Goal: Information Seeking & Learning: Understand process/instructions

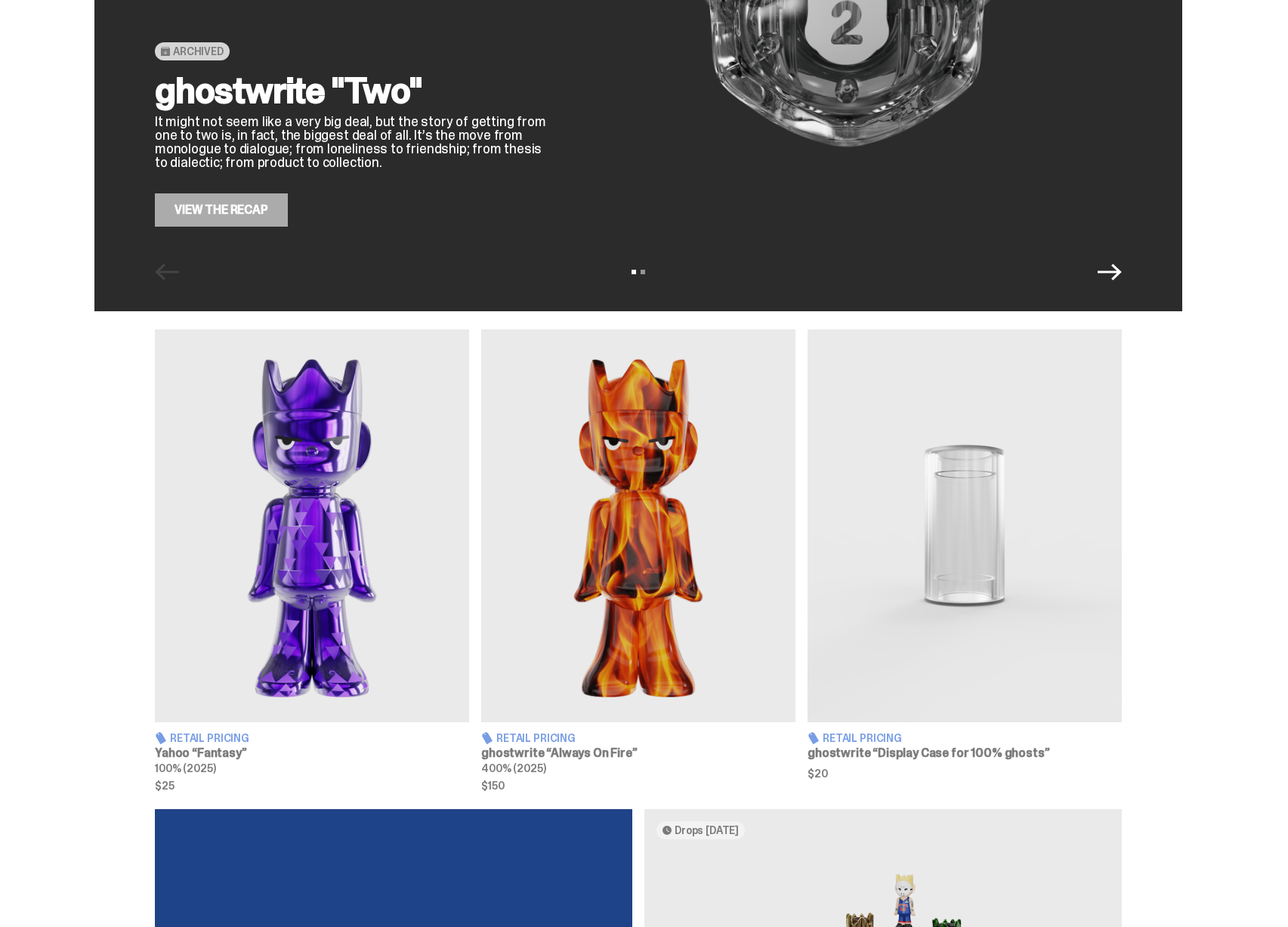
scroll to position [509, 0]
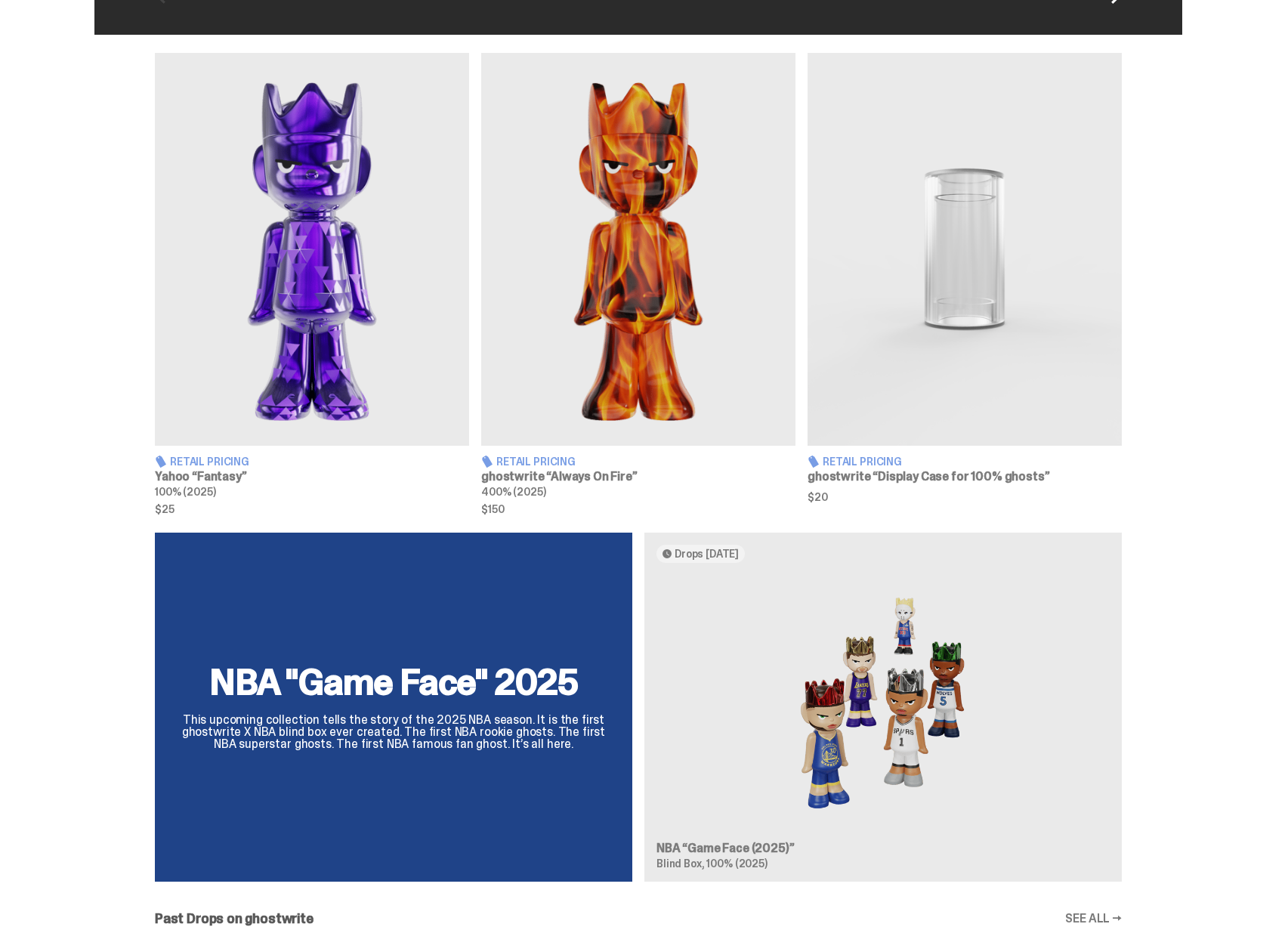
click at [326, 307] on img at bounding box center [312, 249] width 315 height 393
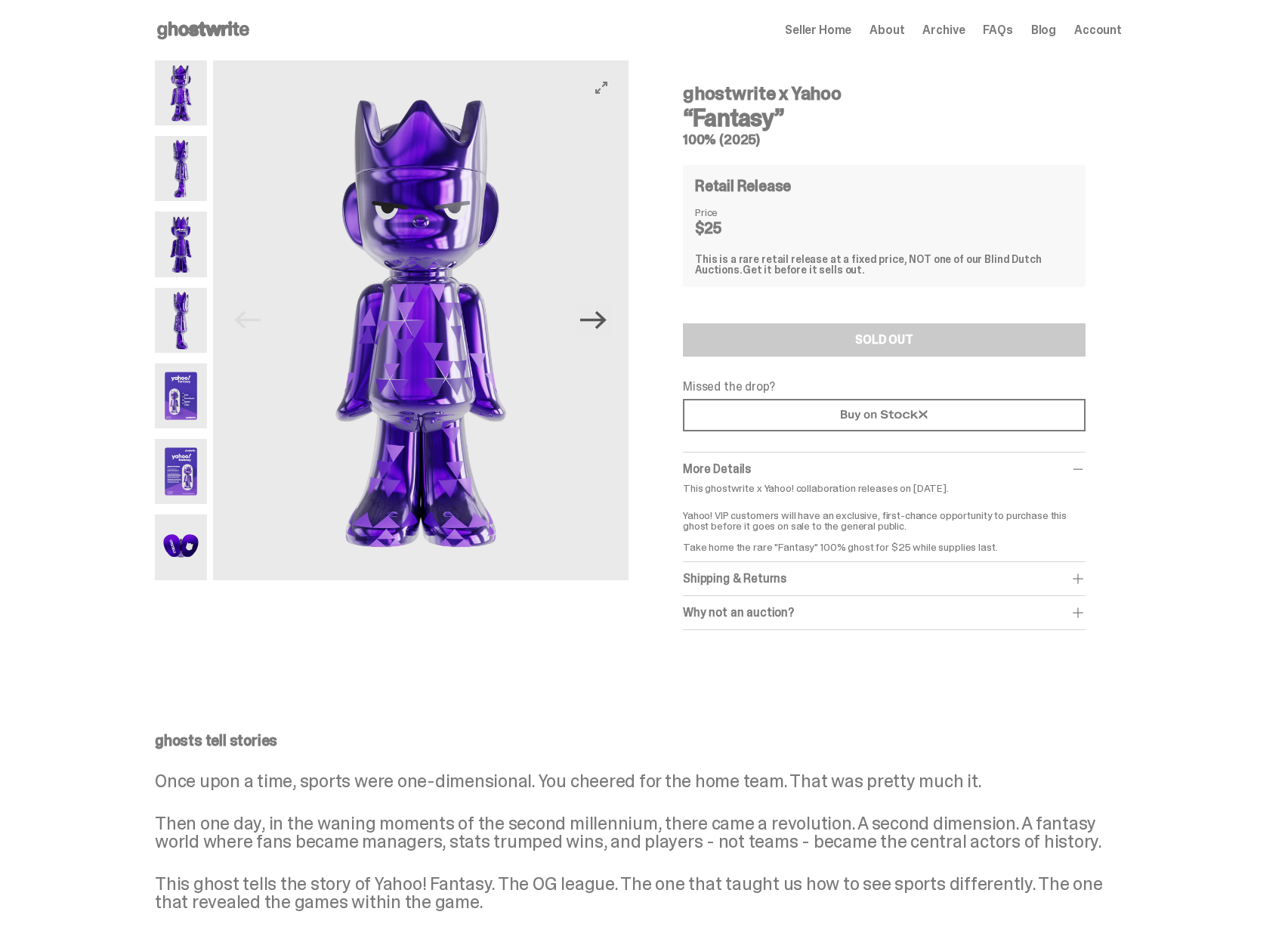
click at [593, 329] on icon "Next" at bounding box center [594, 320] width 26 height 26
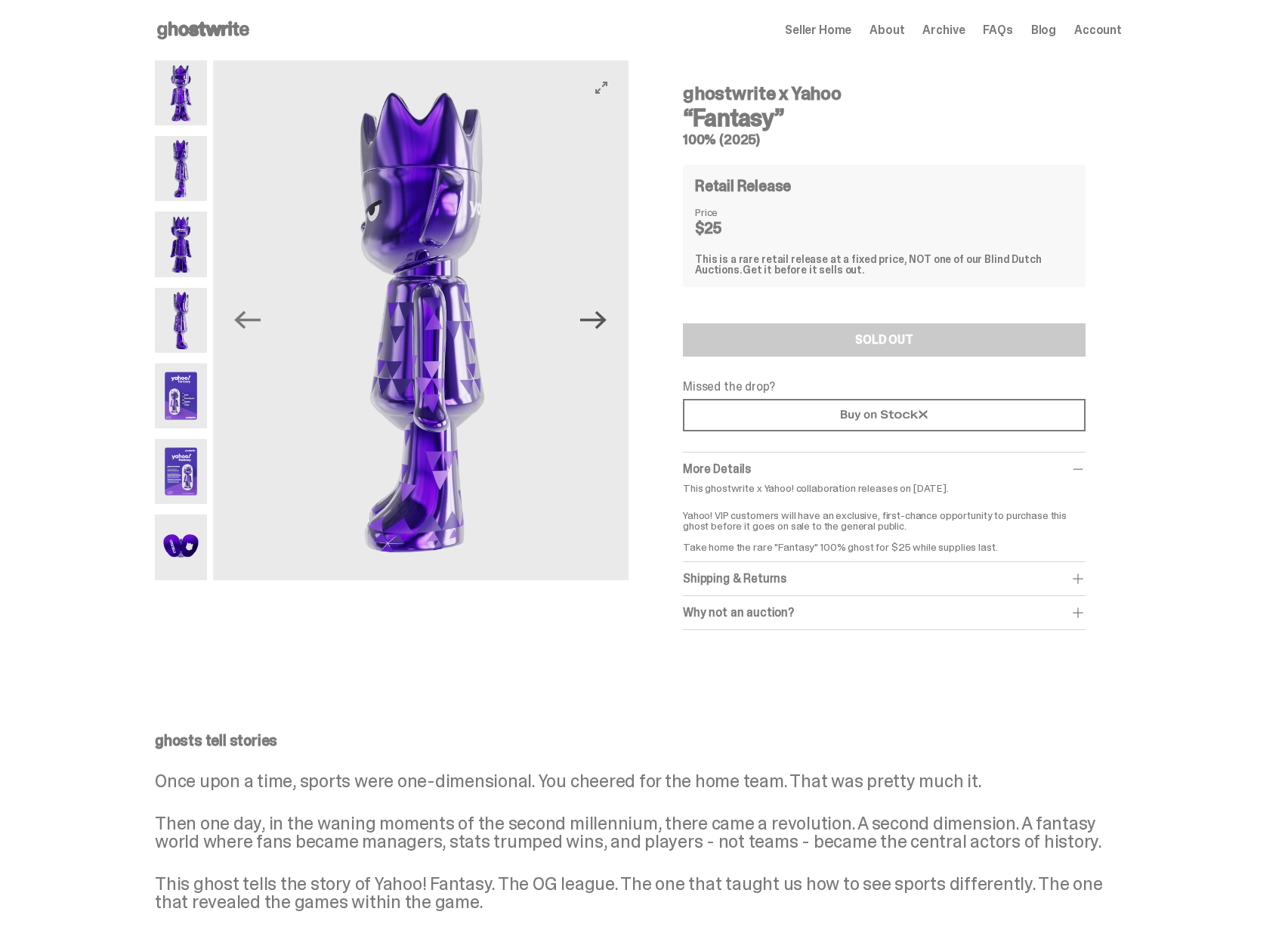
click at [599, 325] on icon "Next" at bounding box center [594, 320] width 26 height 26
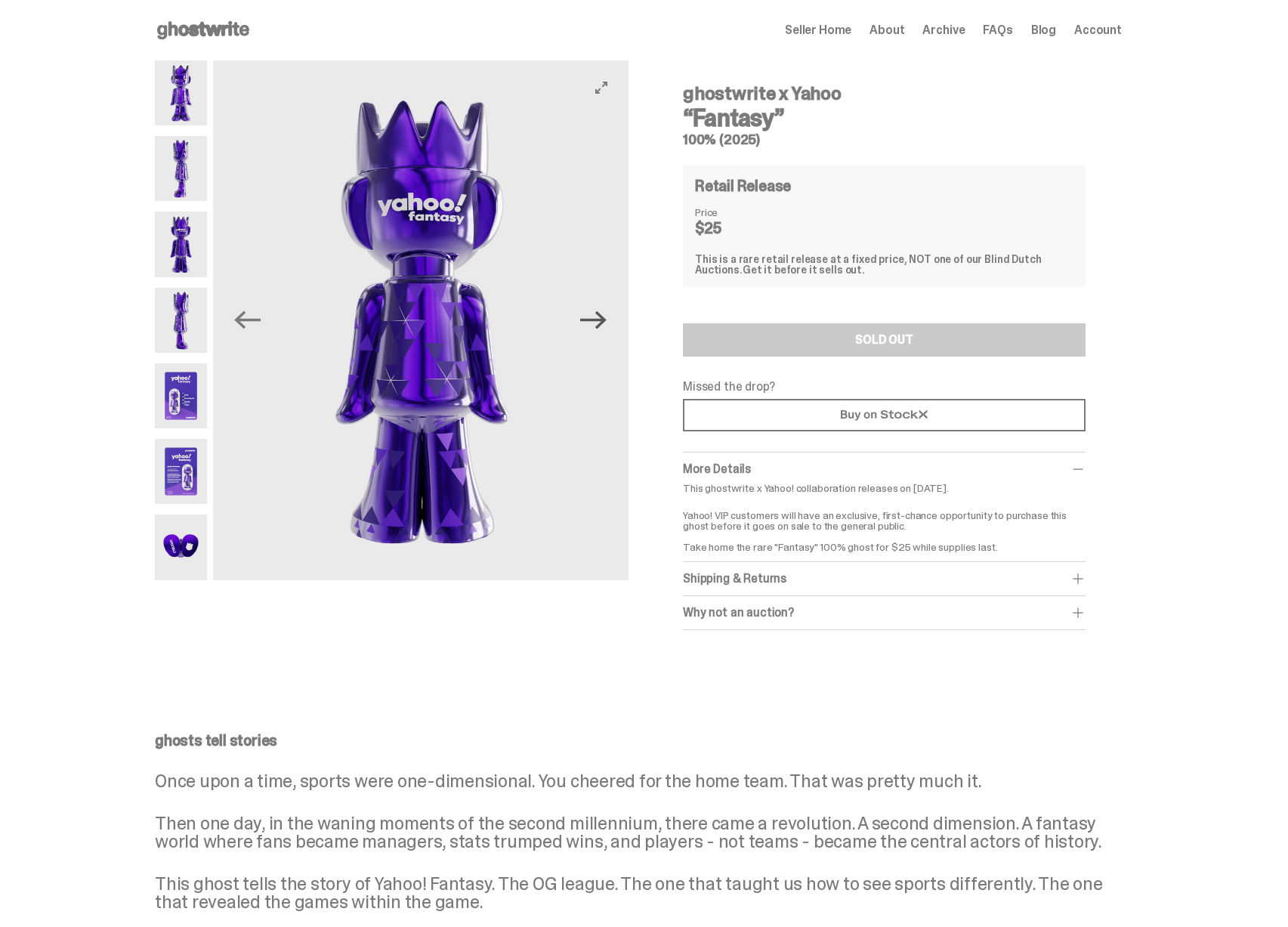
click at [599, 325] on icon "Next" at bounding box center [594, 320] width 26 height 26
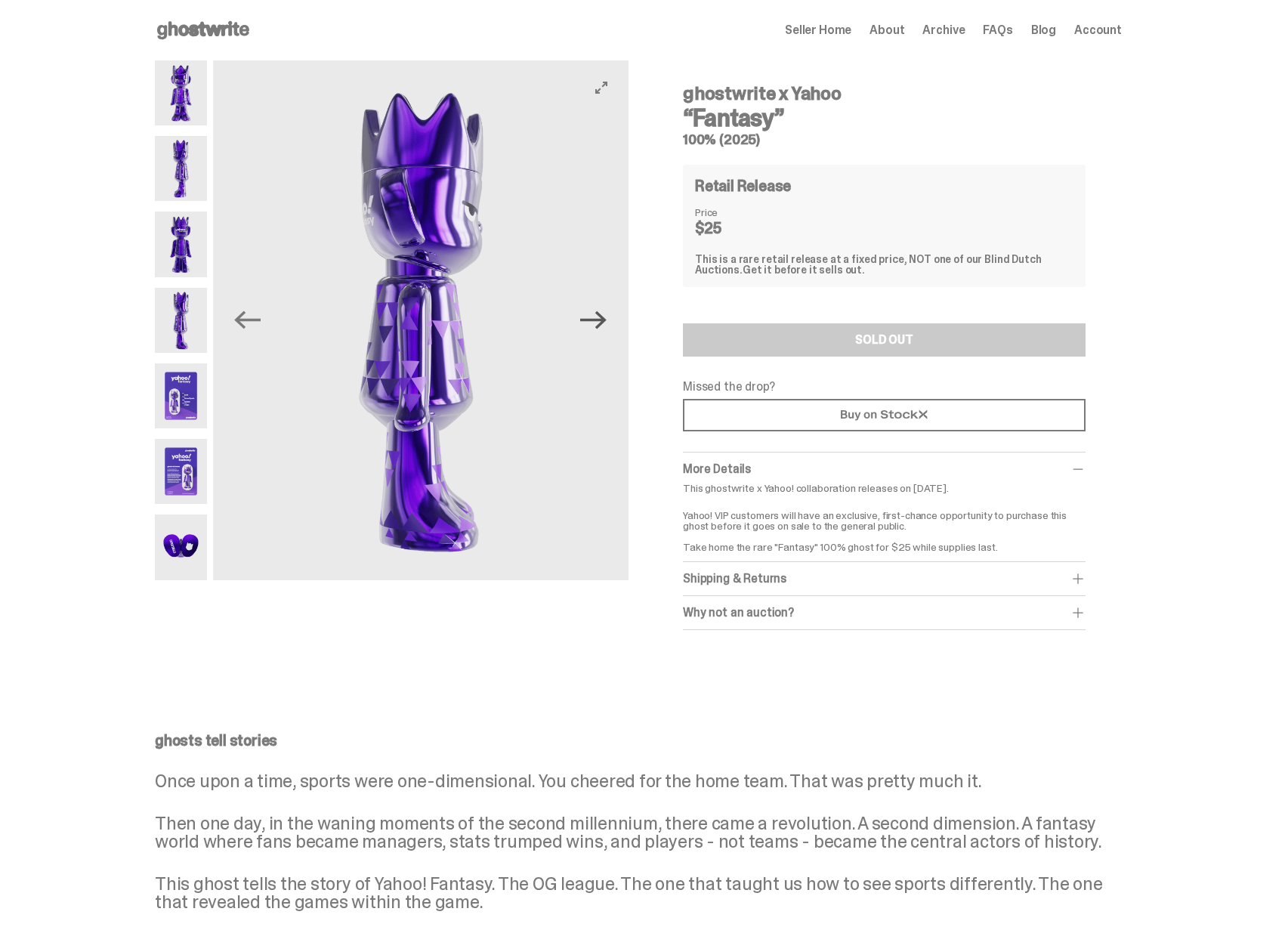
click at [599, 325] on icon "Next" at bounding box center [594, 320] width 26 height 26
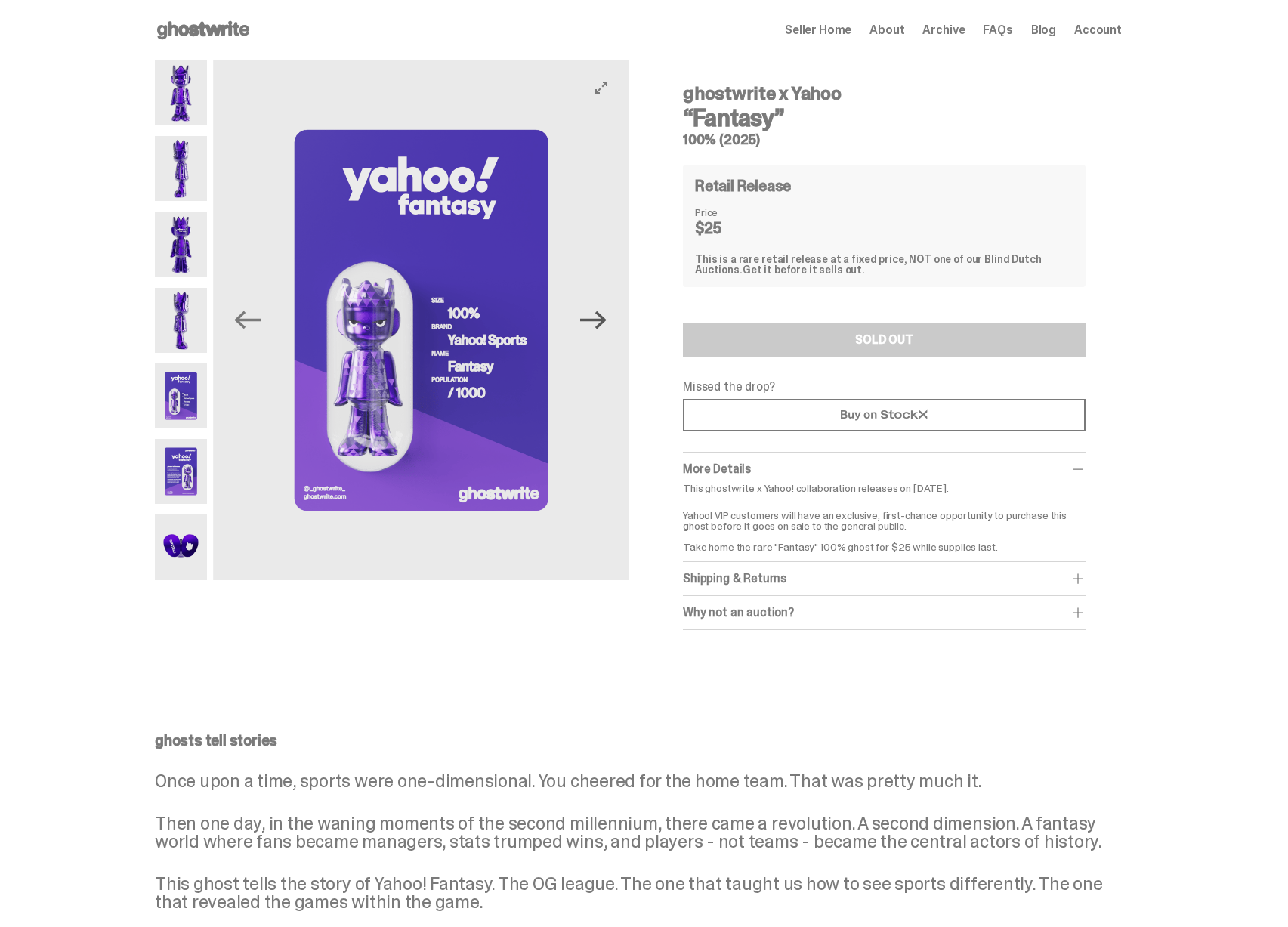
click at [599, 325] on icon "Next" at bounding box center [594, 320] width 26 height 26
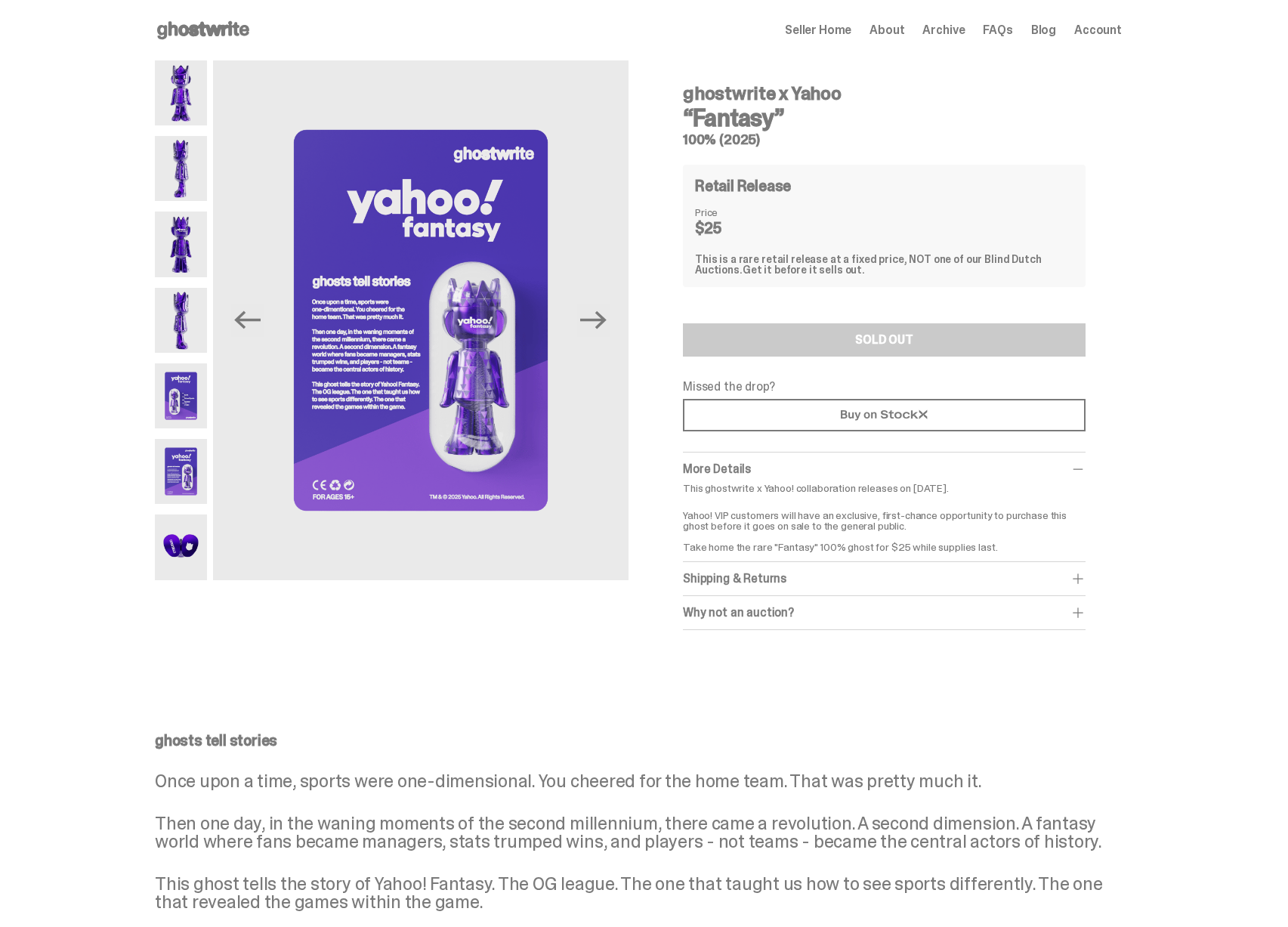
click at [249, 27] on use at bounding box center [203, 31] width 92 height 18
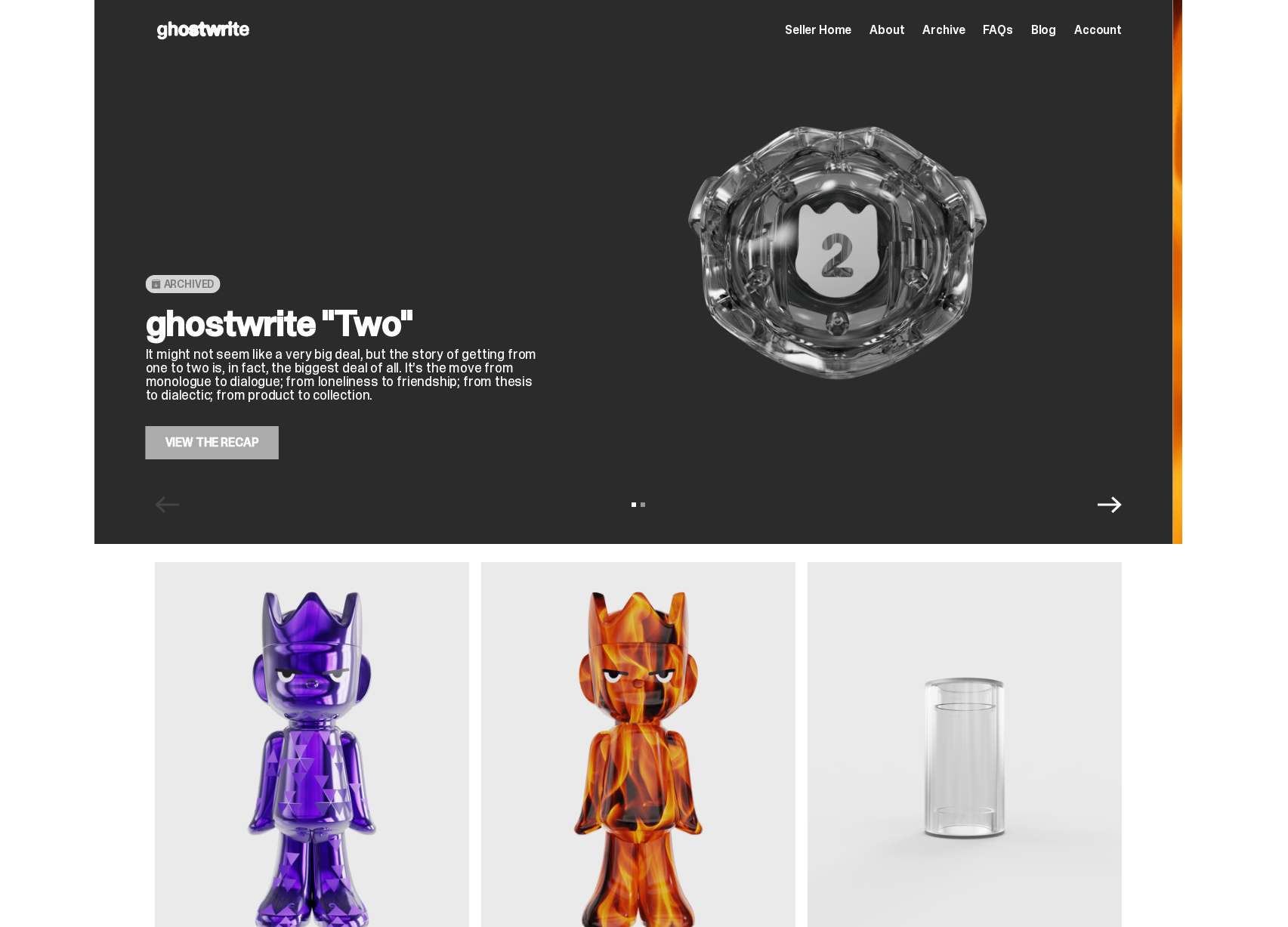
click at [600, 228] on img at bounding box center [838, 253] width 550 height 413
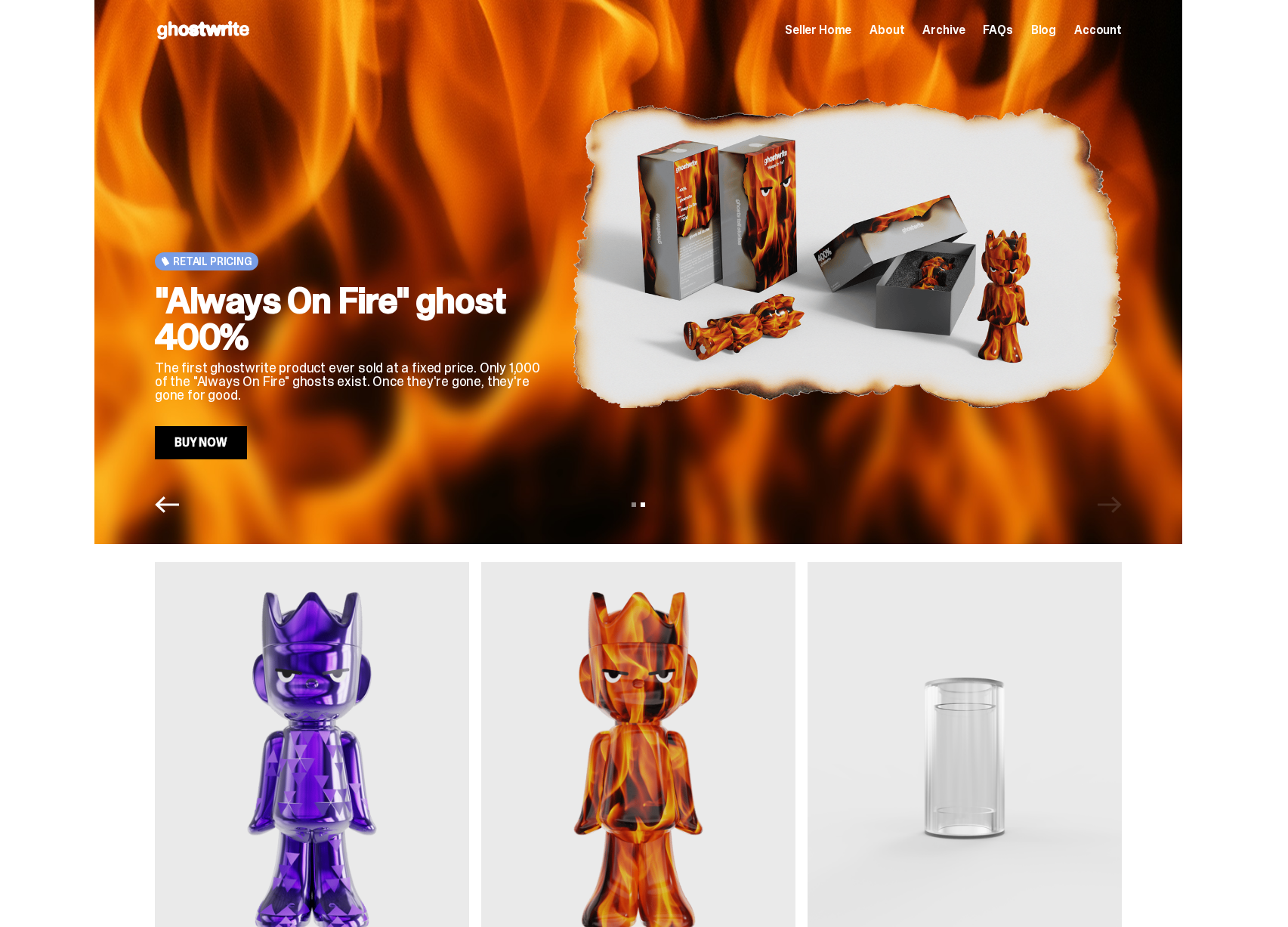
click at [242, 449] on link "Buy Now" at bounding box center [201, 442] width 92 height 33
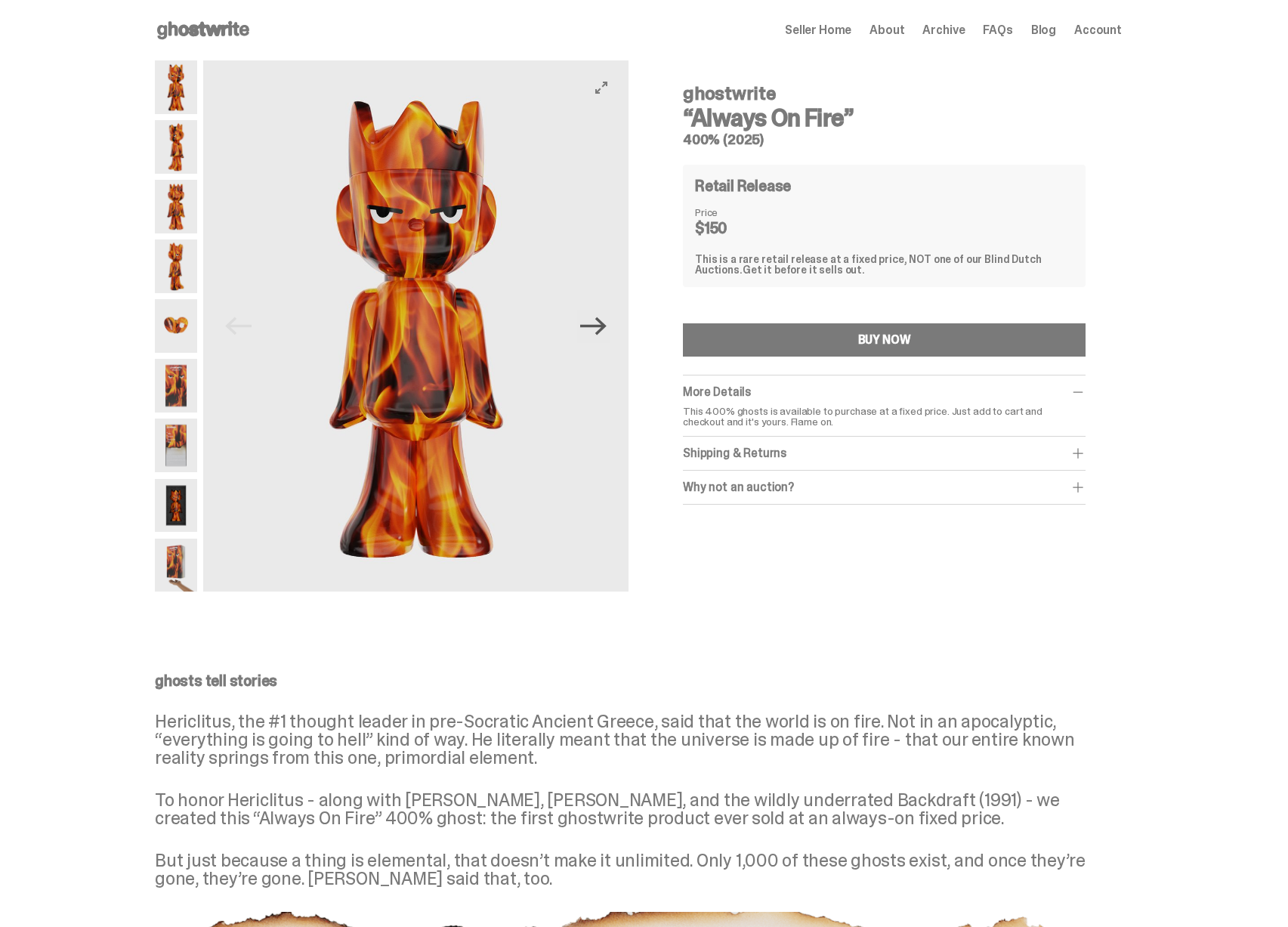
click at [604, 325] on icon "Next" at bounding box center [594, 326] width 26 height 18
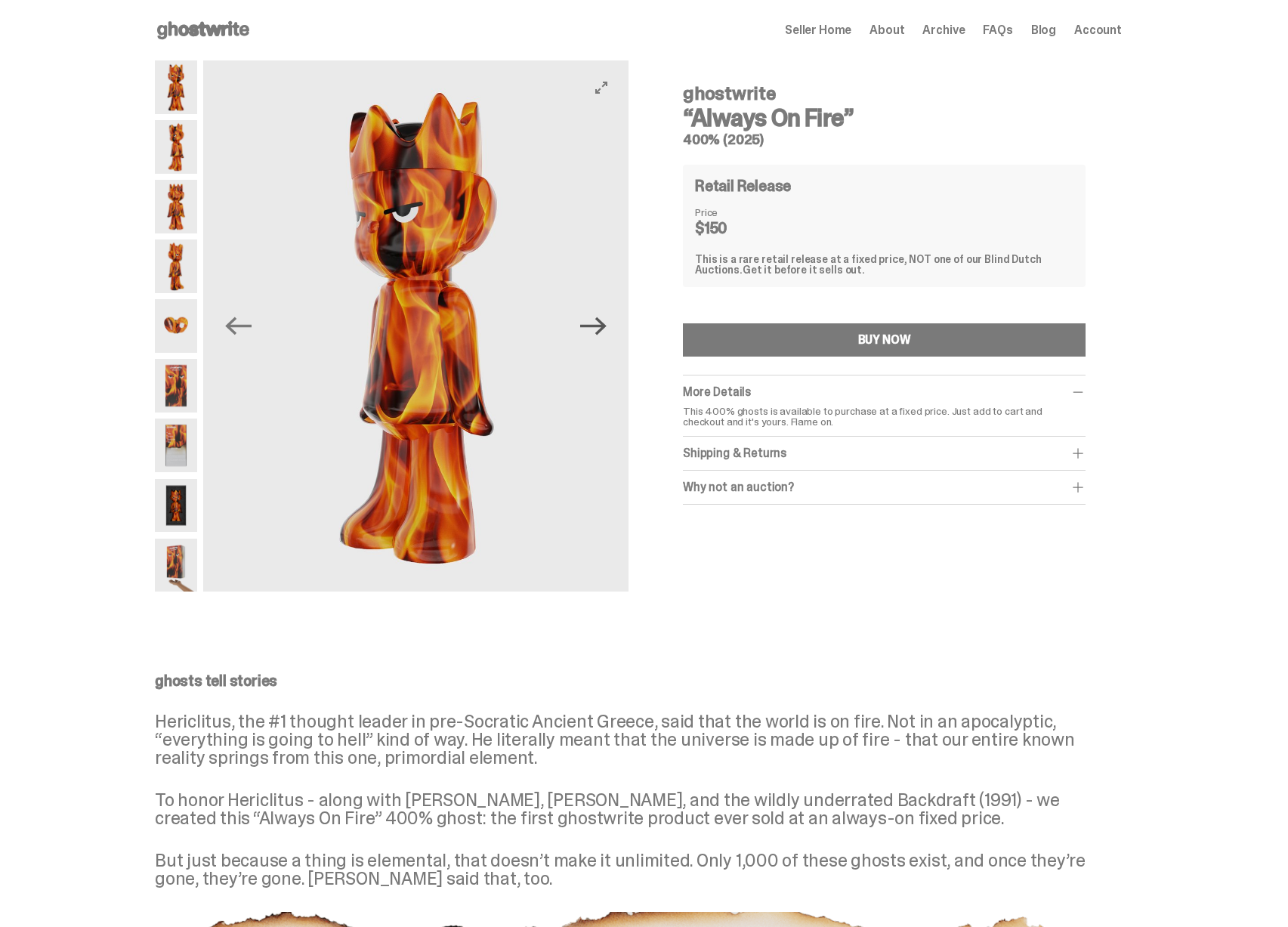
click at [604, 324] on icon "Next" at bounding box center [594, 326] width 26 height 18
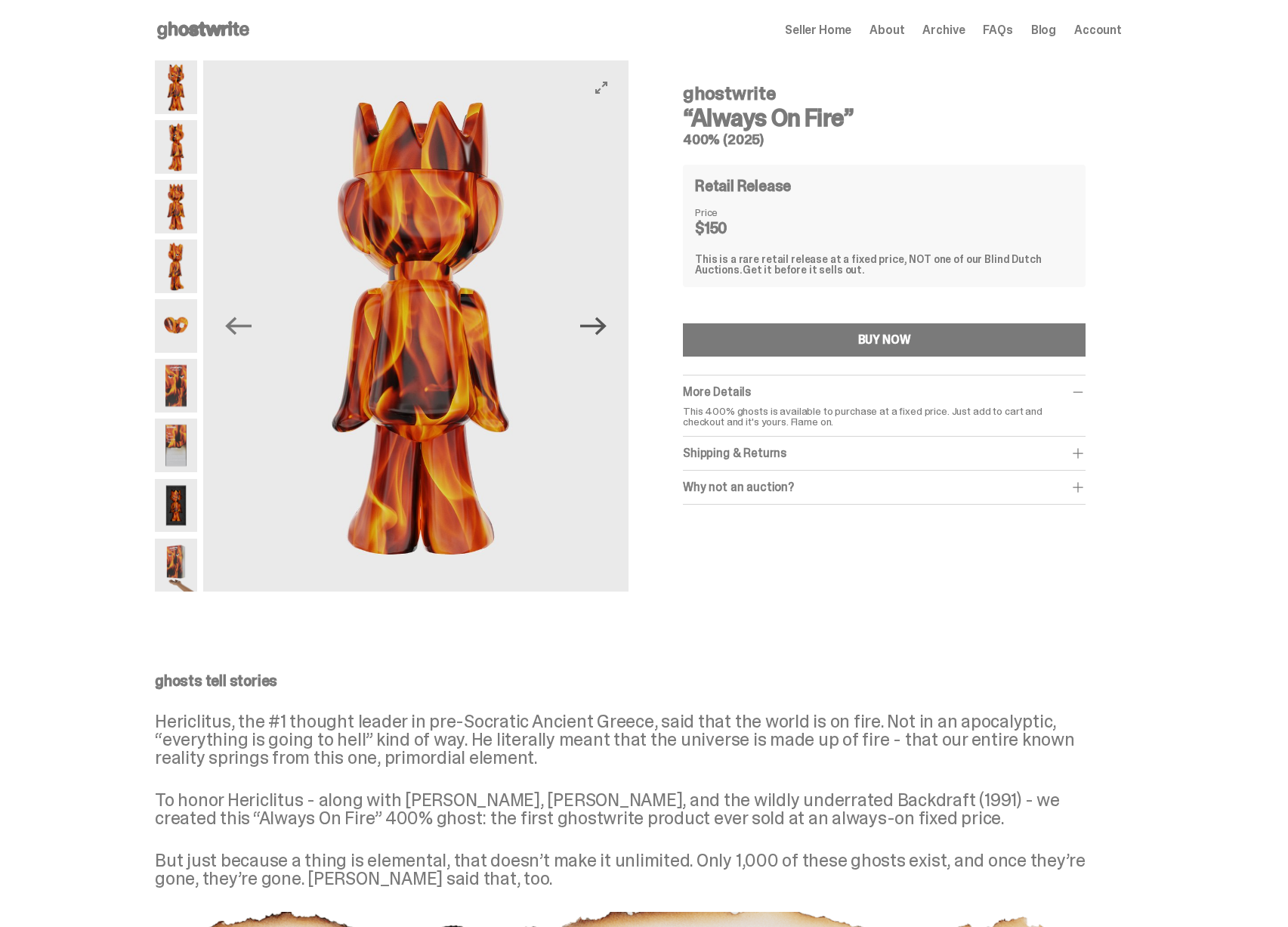
click at [604, 324] on icon "Next" at bounding box center [594, 326] width 26 height 18
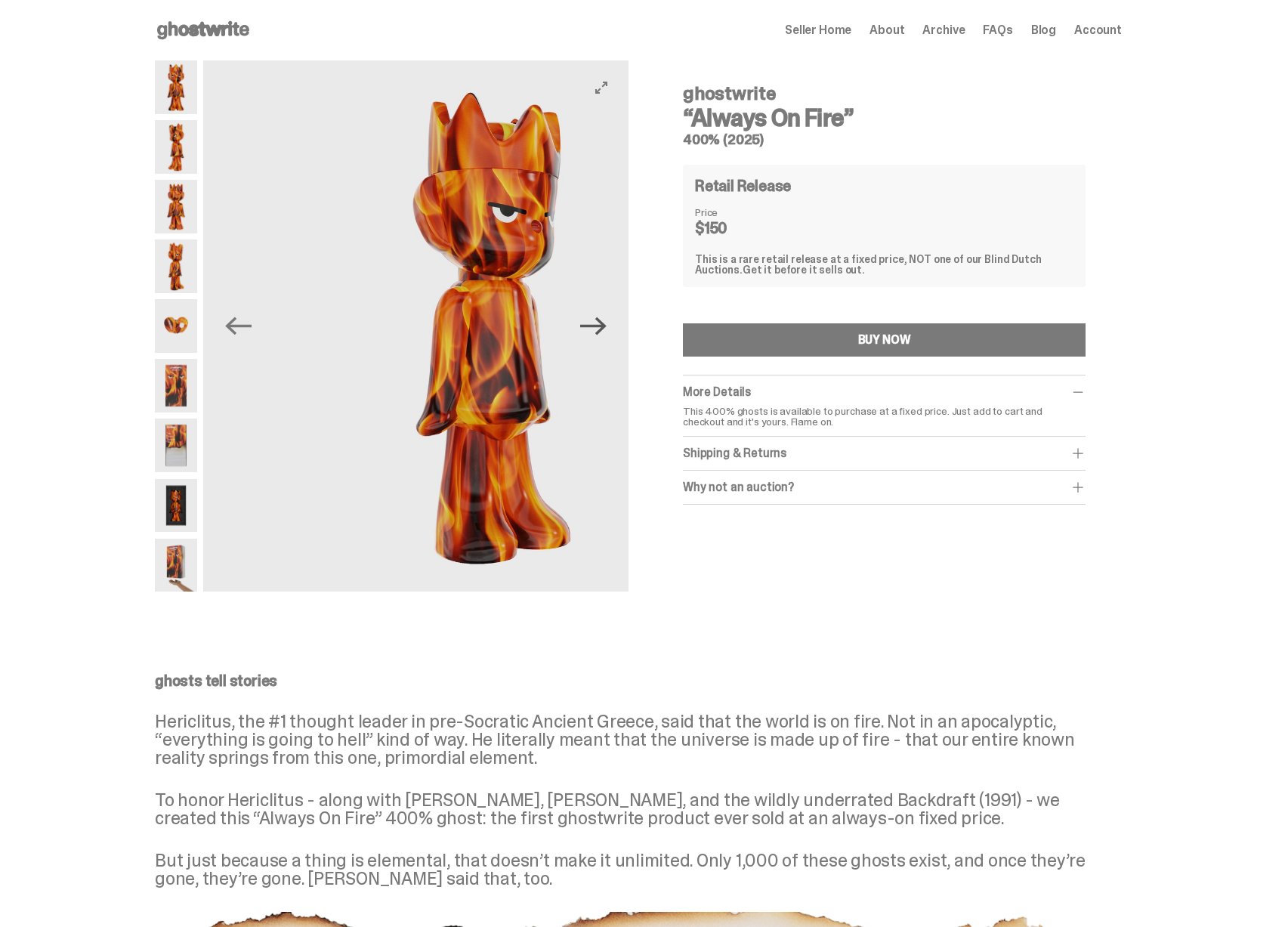
click at [604, 324] on icon "Next" at bounding box center [594, 326] width 26 height 18
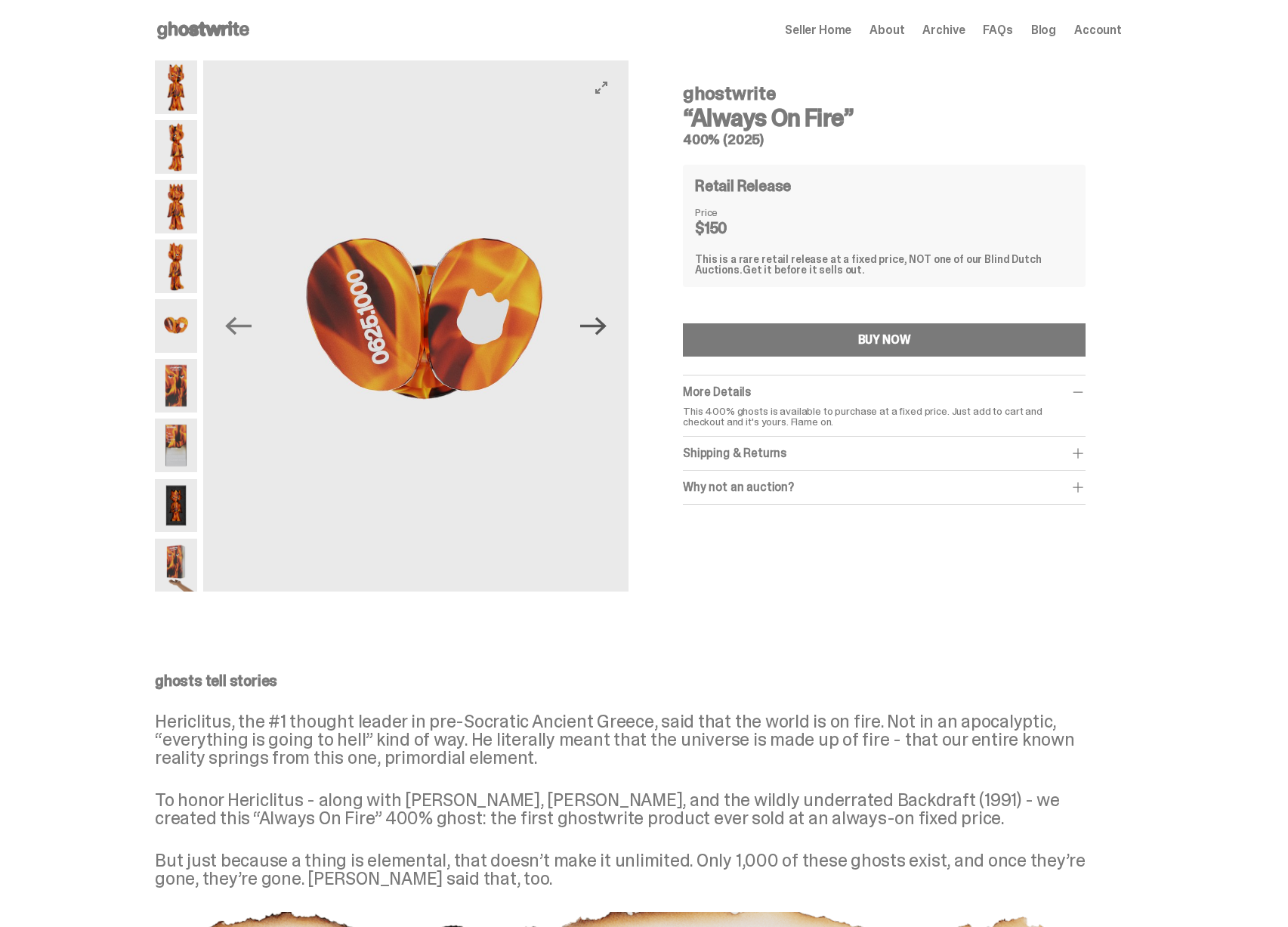
click at [604, 324] on icon "Next" at bounding box center [594, 326] width 26 height 18
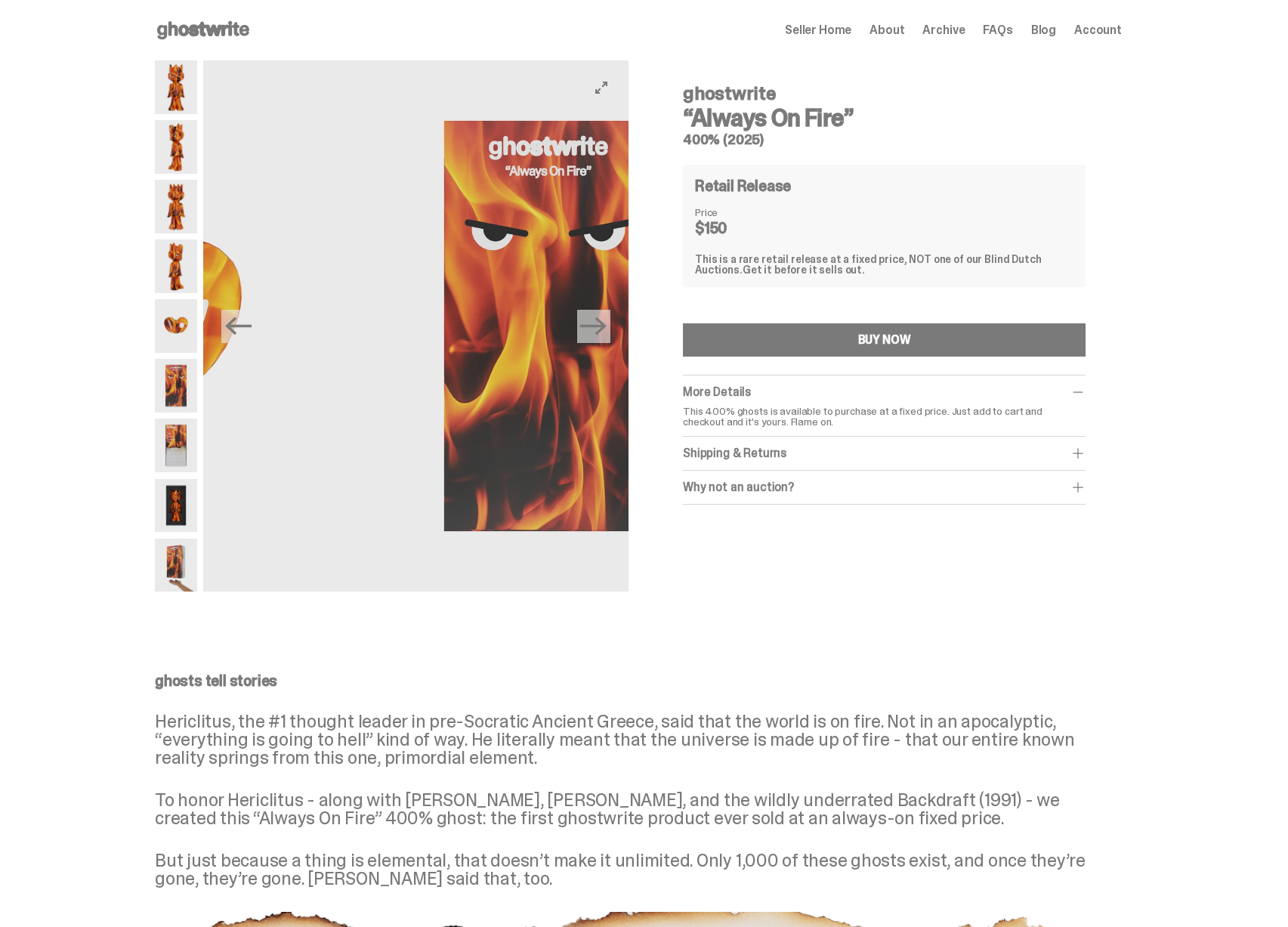
click at [626, 337] on img at bounding box center [548, 325] width 425 height 531
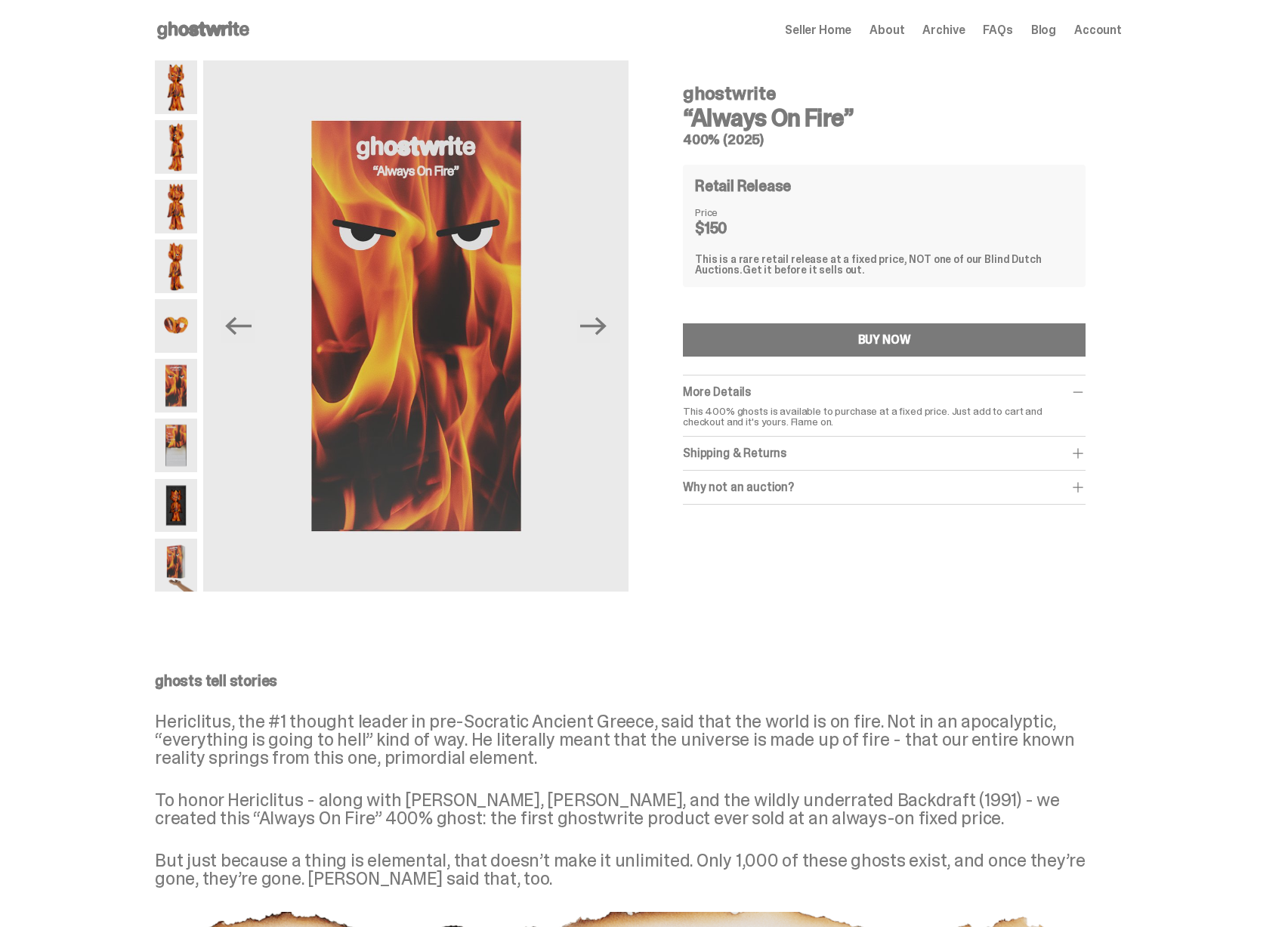
click at [947, 33] on span "Archive" at bounding box center [943, 30] width 42 height 12
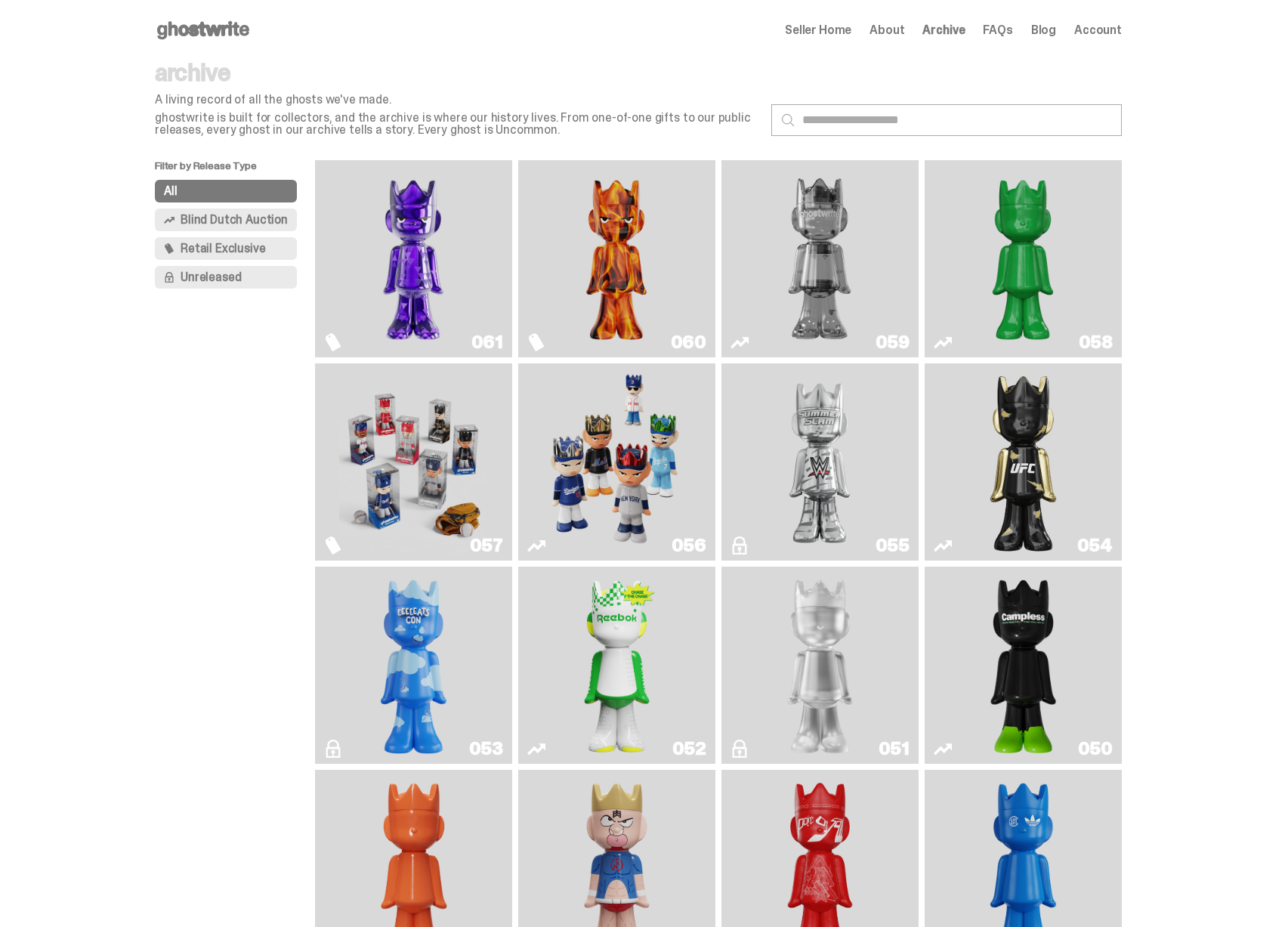
click at [1012, 27] on span "FAQs" at bounding box center [998, 30] width 30 height 12
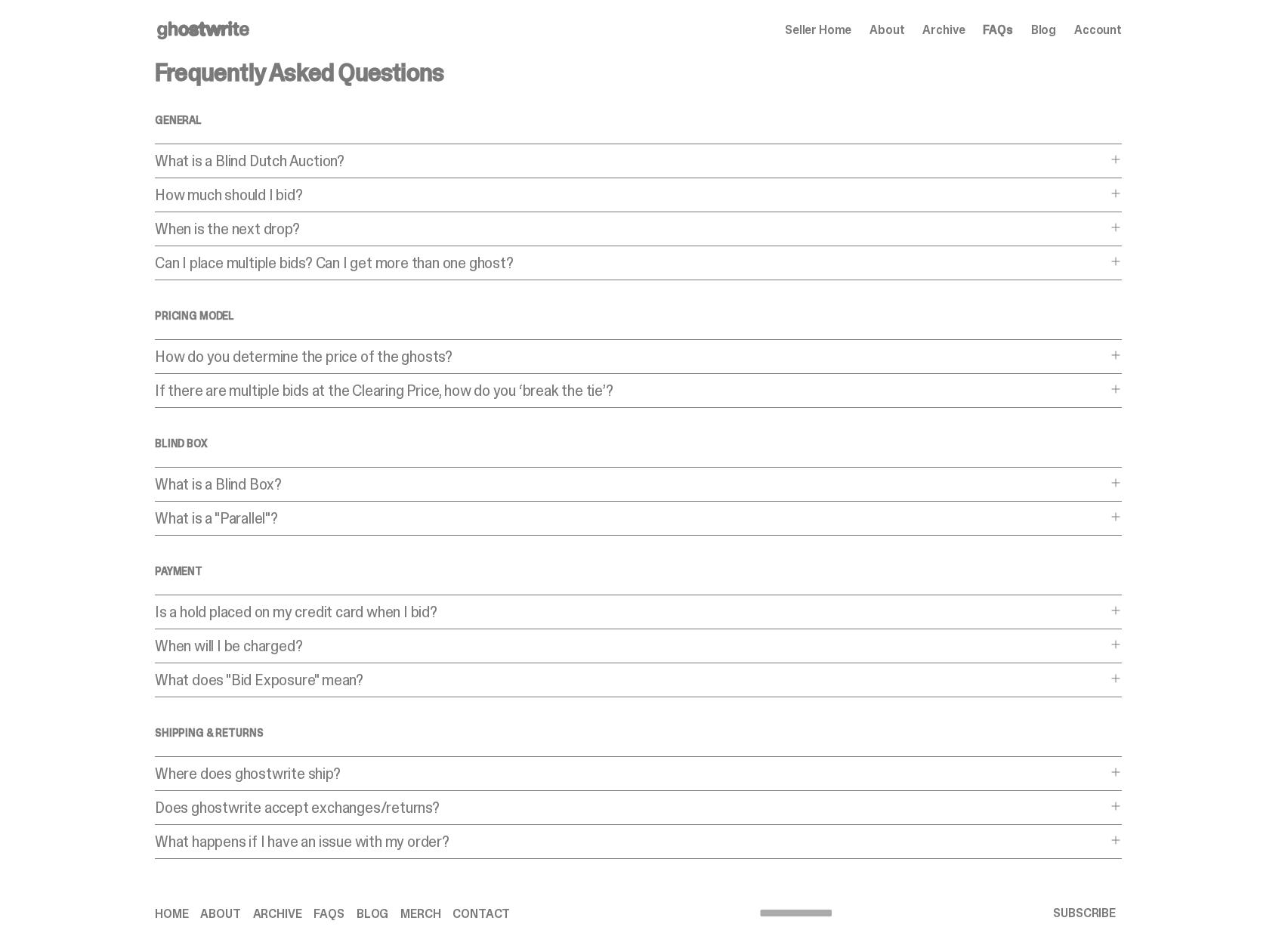
click at [381, 154] on p "What is a Blind Dutch Auction?" at bounding box center [631, 161] width 952 height 15
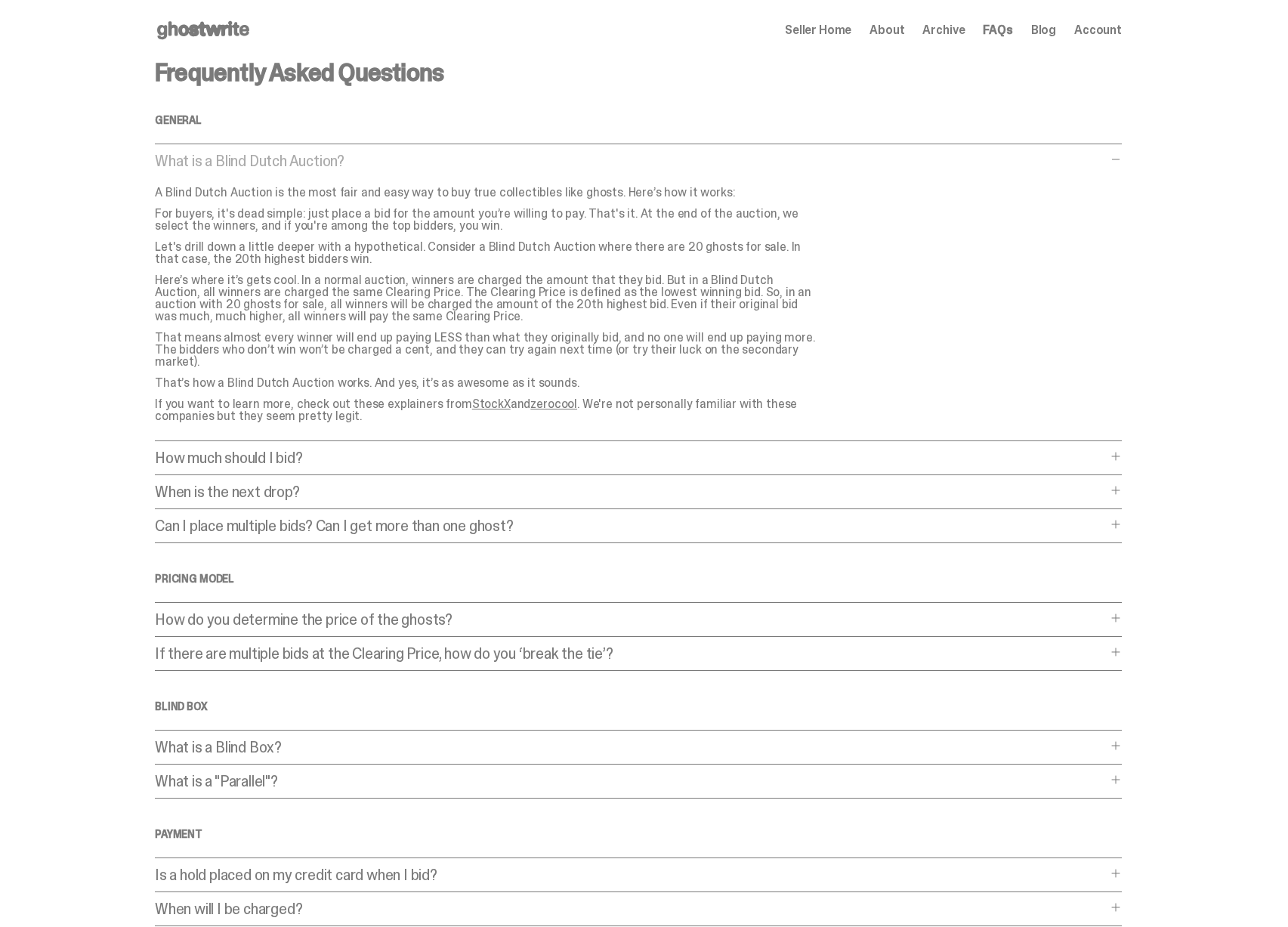
click at [414, 156] on p "What is a Blind Dutch Auction?" at bounding box center [631, 161] width 952 height 15
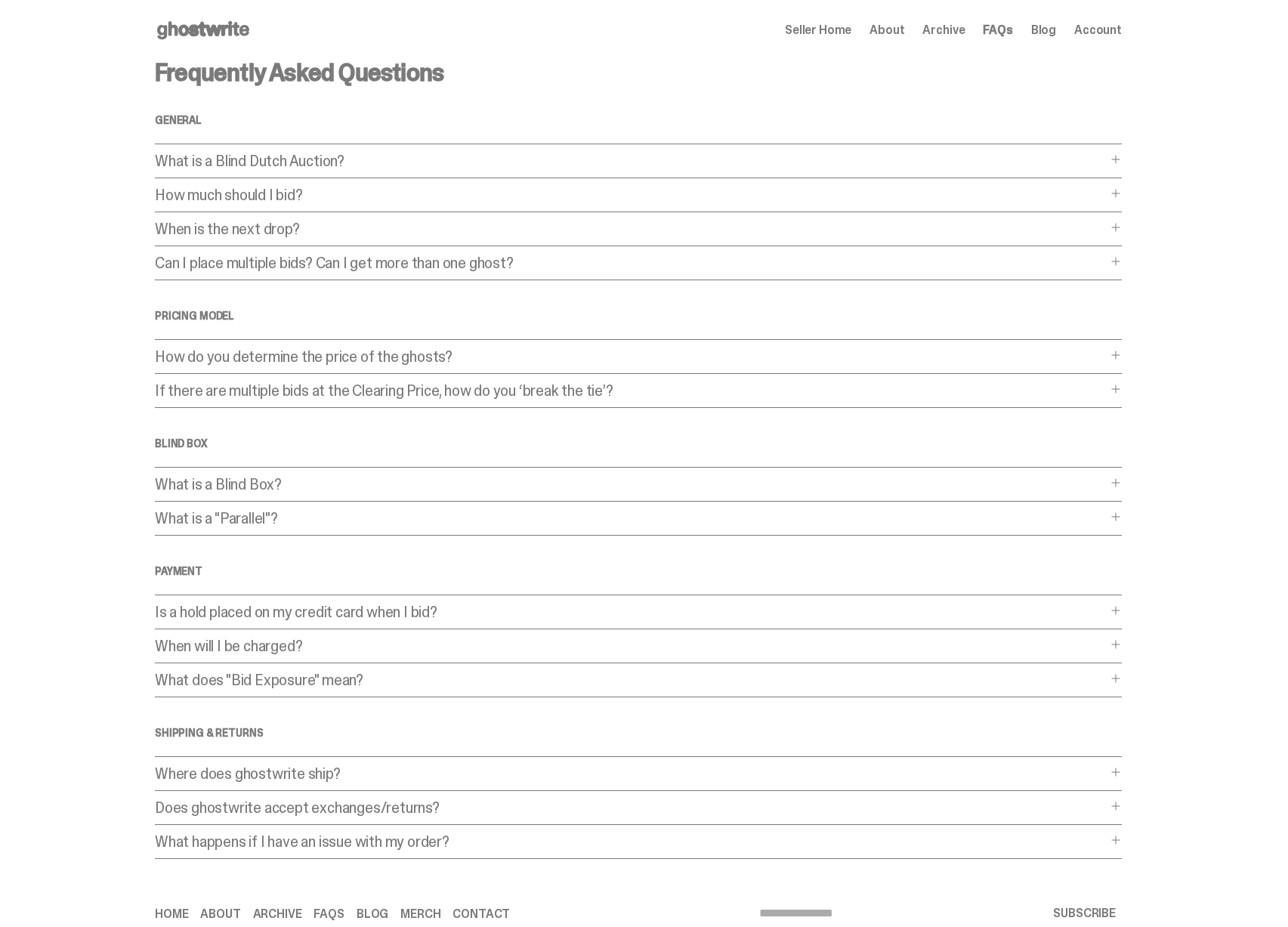
click at [414, 156] on p "What is a Blind Dutch Auction?" at bounding box center [631, 161] width 952 height 15
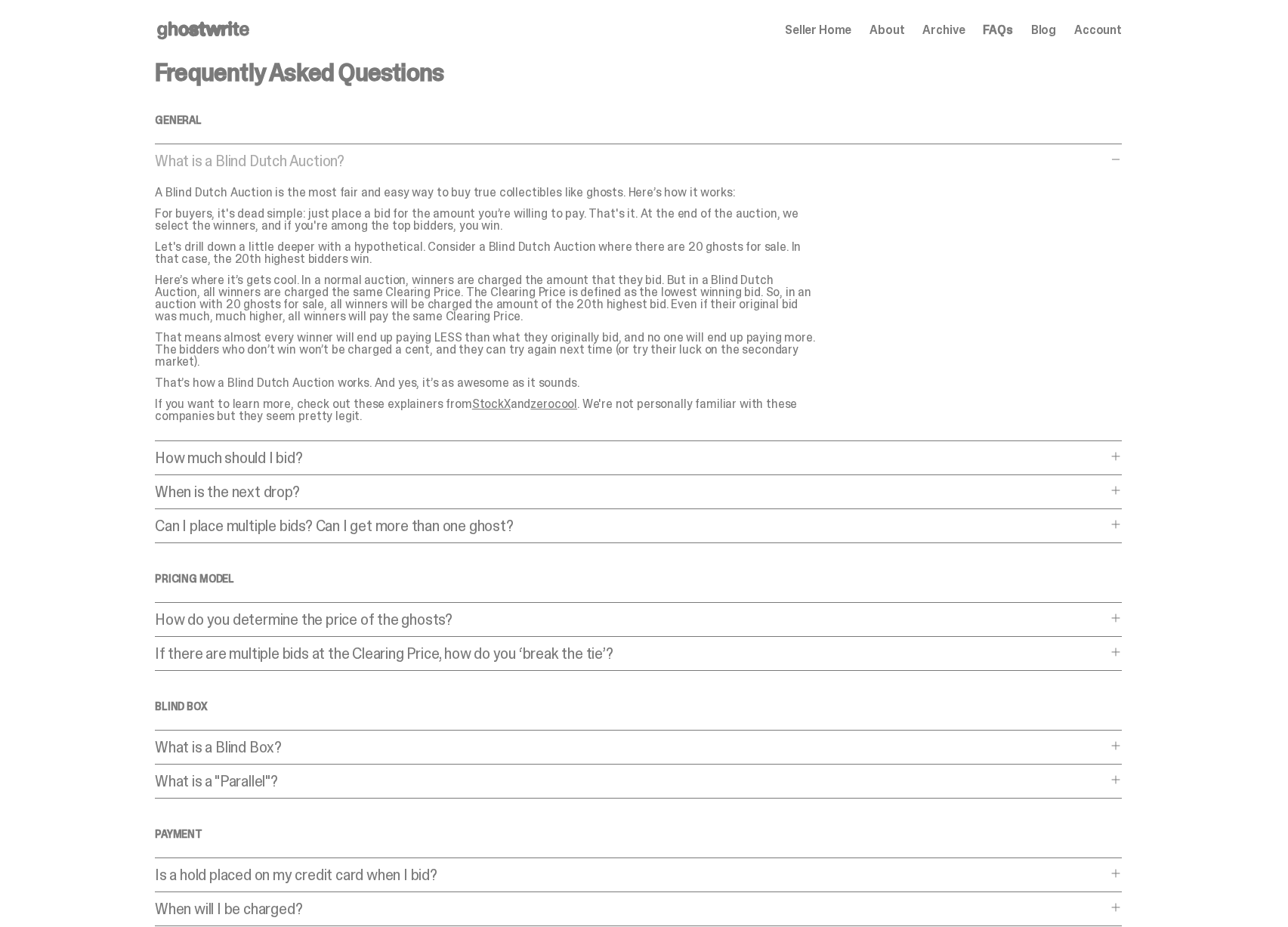
click at [382, 155] on p "What is a Blind Dutch Auction?" at bounding box center [631, 161] width 952 height 15
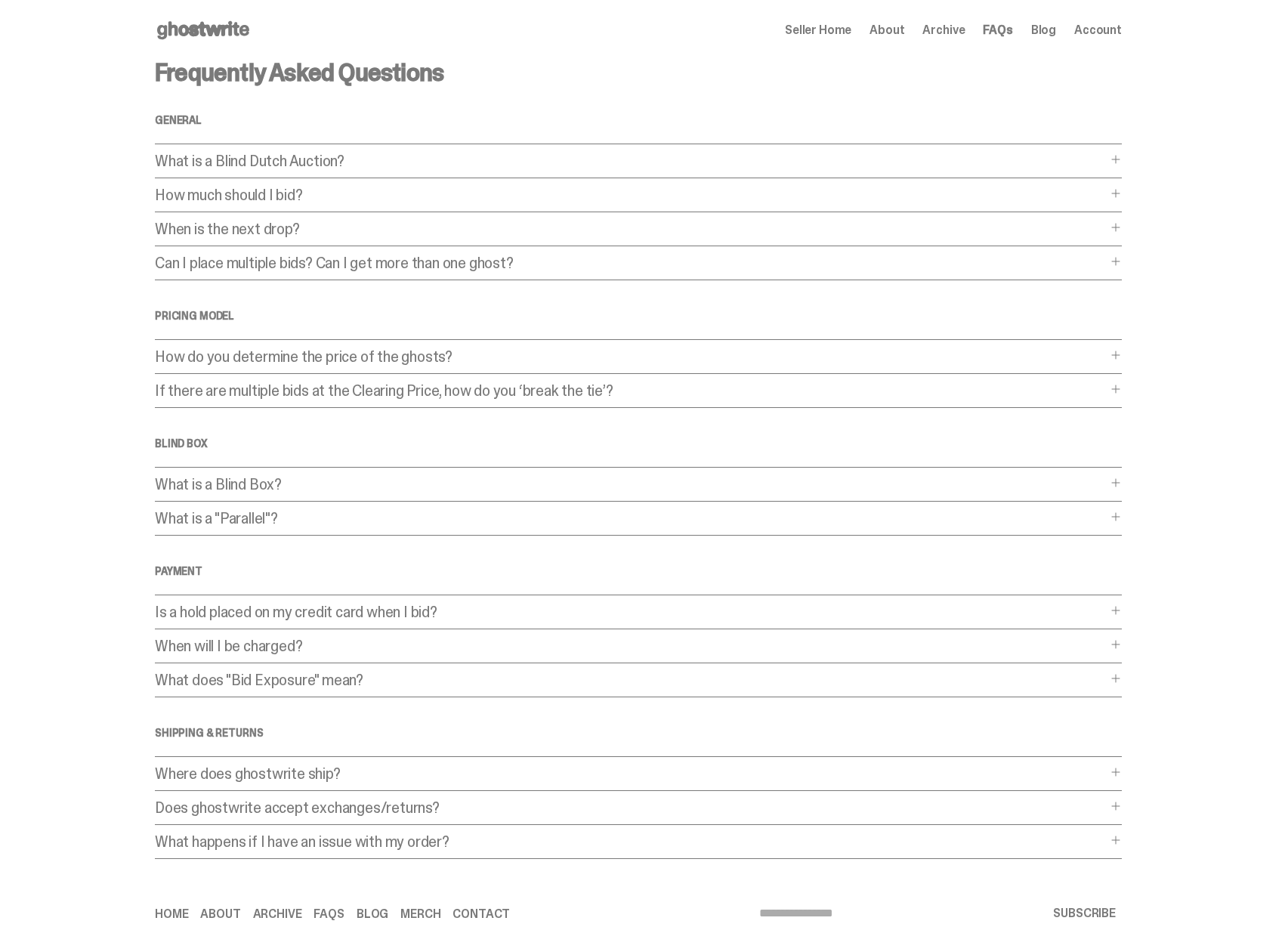
click at [278, 196] on p "How much should I bid?" at bounding box center [631, 195] width 952 height 15
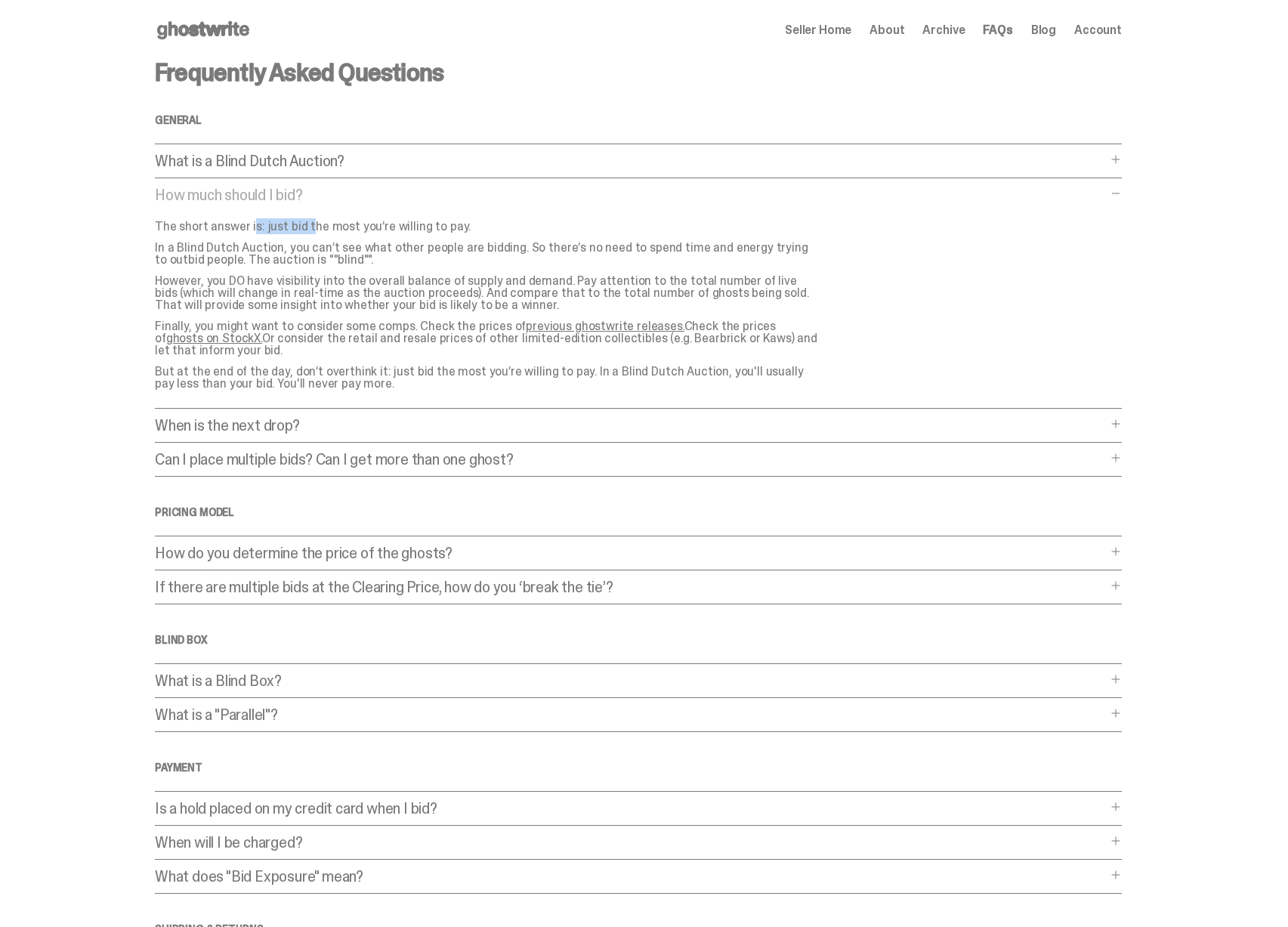
drag, startPoint x: 258, startPoint y: 226, endPoint x: 310, endPoint y: 228, distance: 52.0
click at [310, 228] on p "The short answer is: just bid the most you’re willing to pay." at bounding box center [487, 226] width 665 height 12
drag, startPoint x: 277, startPoint y: 227, endPoint x: 418, endPoint y: 231, distance: 141.1
click at [418, 231] on p "The short answer is: just bid the most you’re willing to pay." at bounding box center [487, 226] width 665 height 12
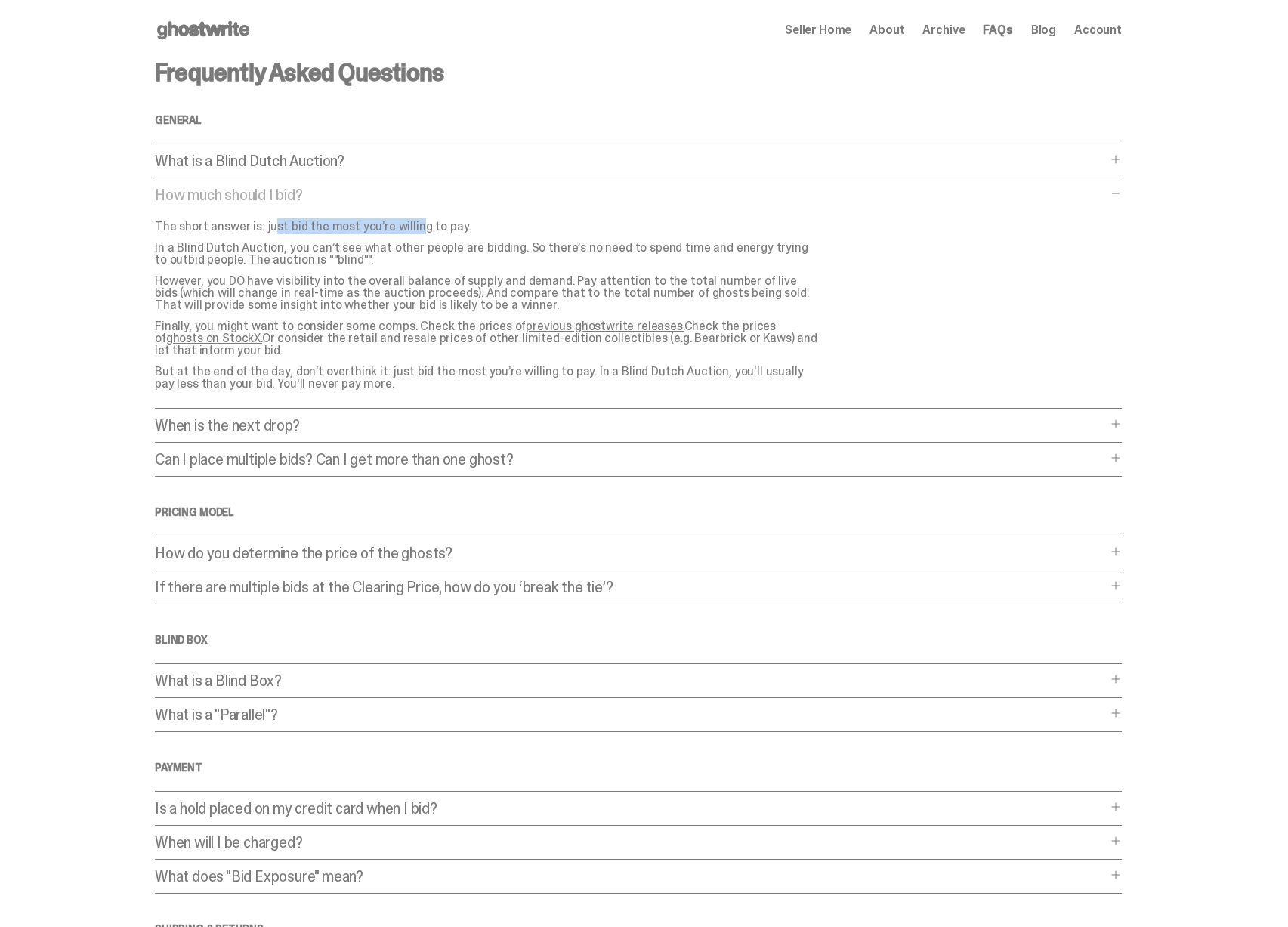
click at [418, 231] on p "The short answer is: just bid the most you’re willing to pay." at bounding box center [487, 226] width 665 height 12
click at [1098, 31] on span "Account" at bounding box center [1098, 30] width 48 height 12
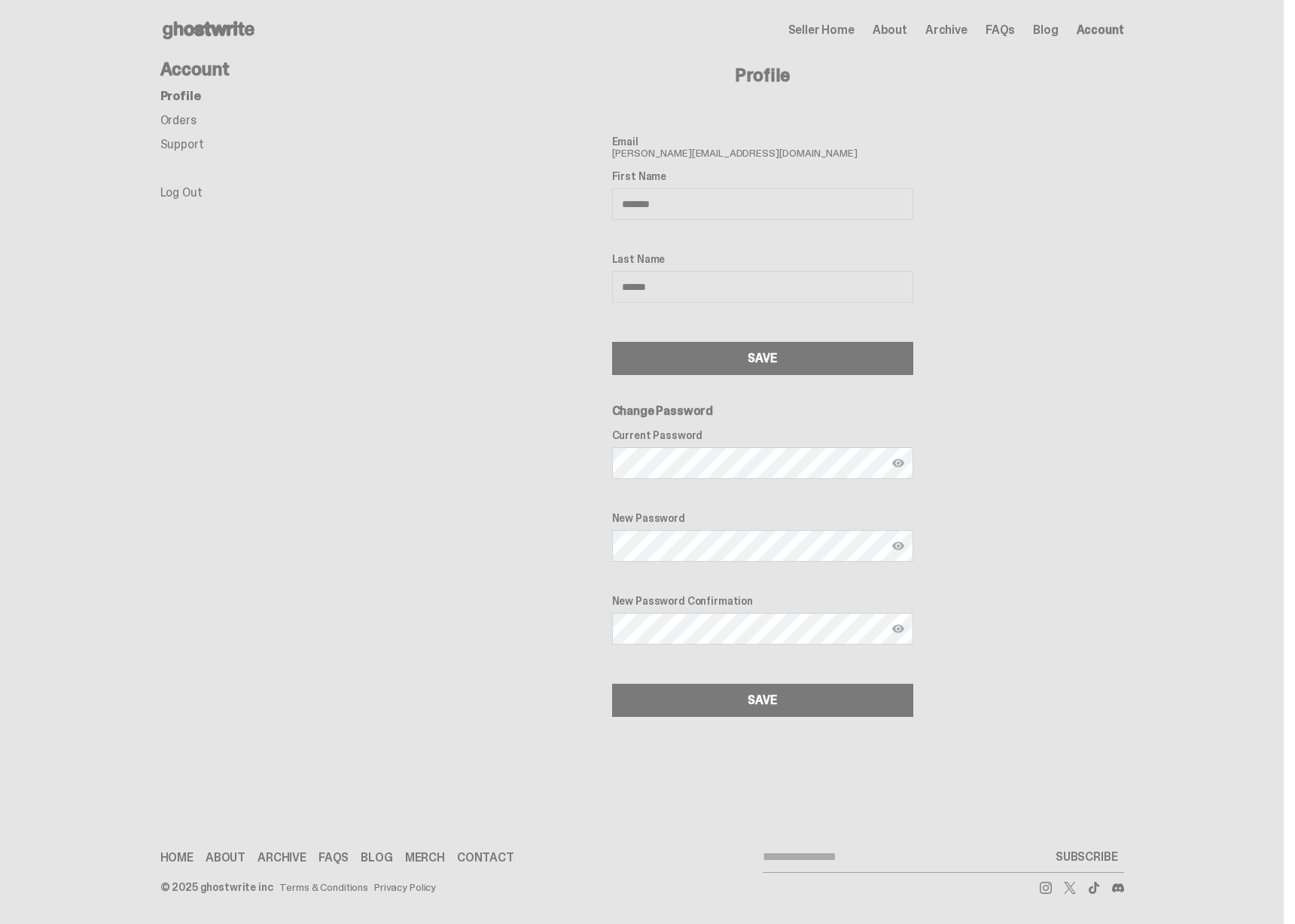
click at [174, 119] on link "Orders" at bounding box center [179, 119] width 36 height 16
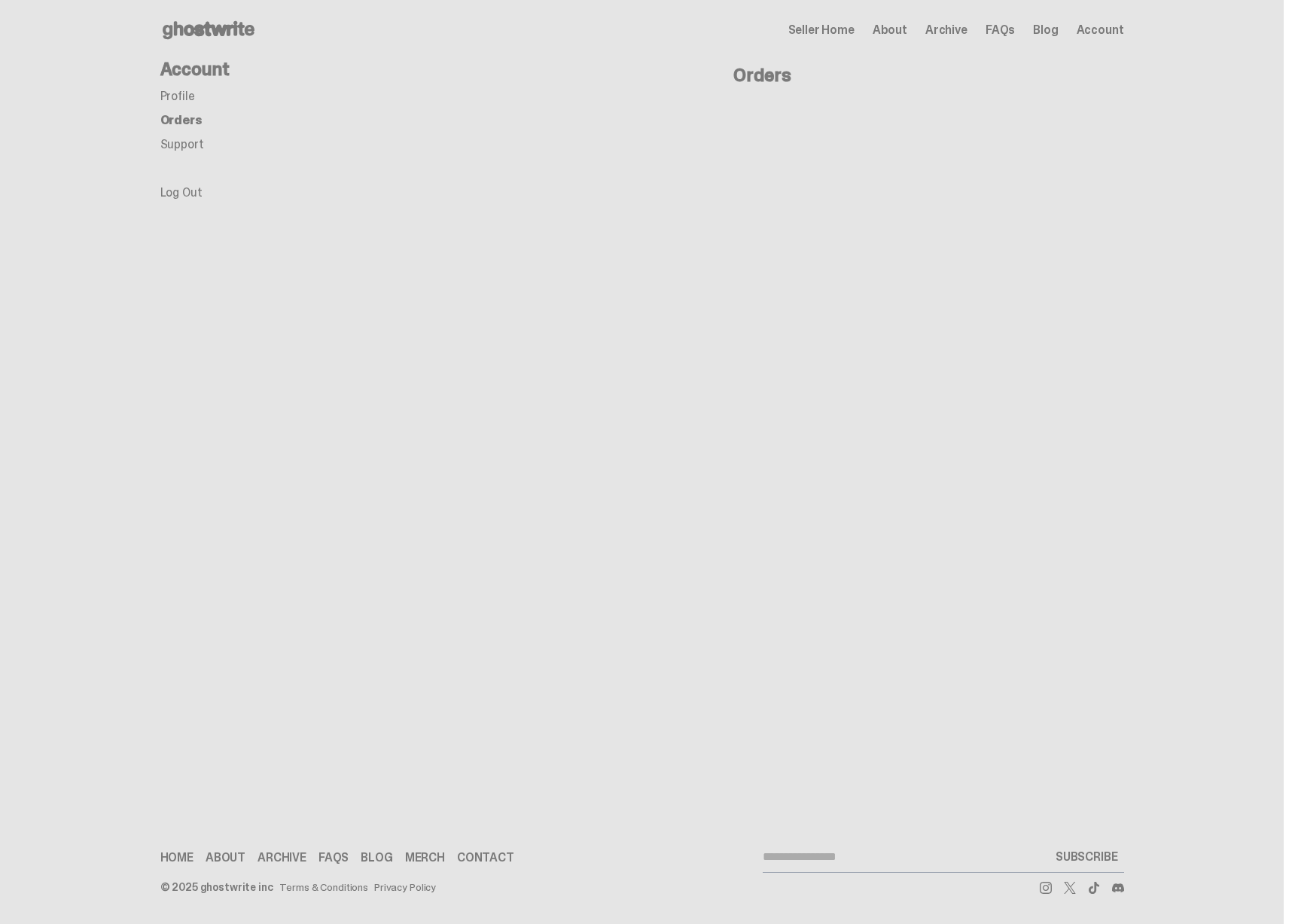
click at [182, 140] on link "Support" at bounding box center [182, 144] width 44 height 16
